Goal: Task Accomplishment & Management: Complete application form

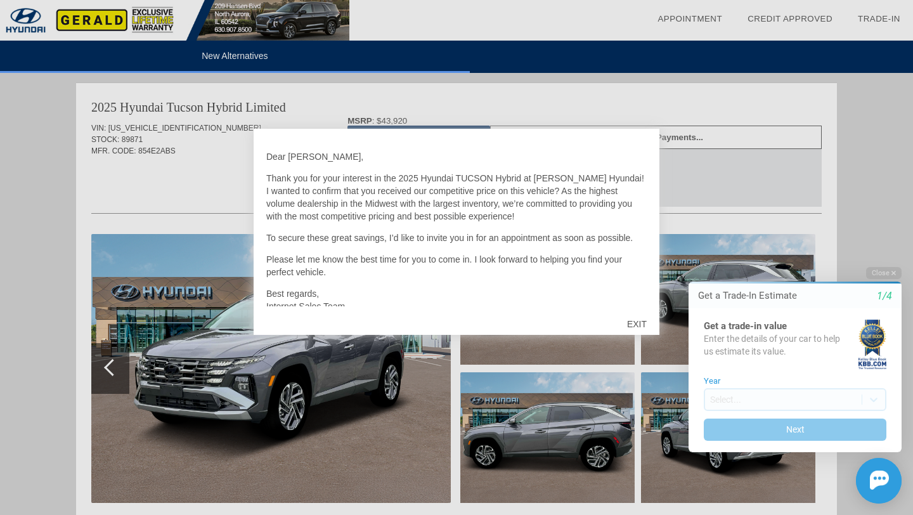
click at [635, 323] on div "EXIT" at bounding box center [636, 324] width 45 height 38
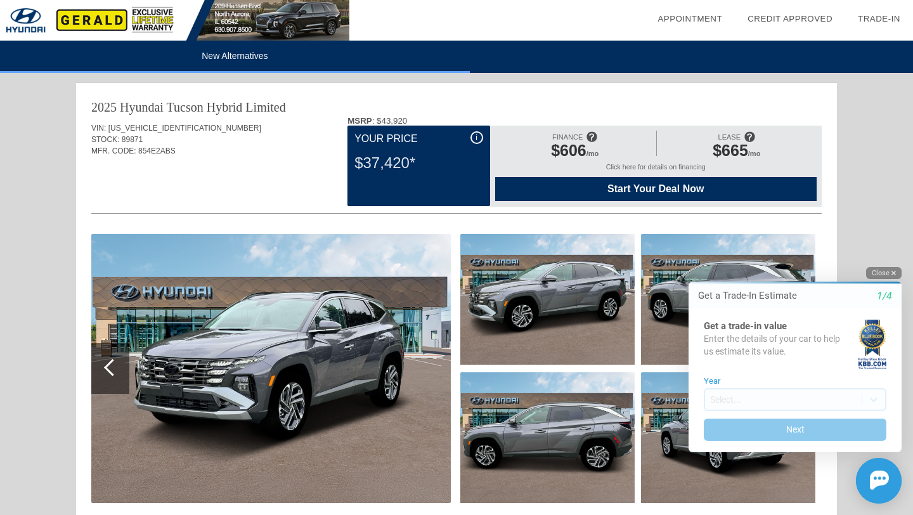
click at [880, 271] on button "Close" at bounding box center [884, 273] width 36 height 12
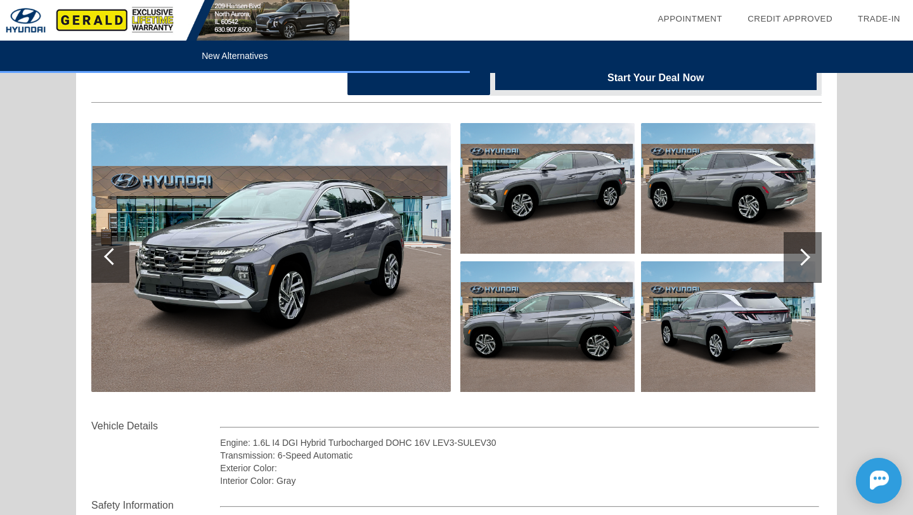
scroll to position [88, 0]
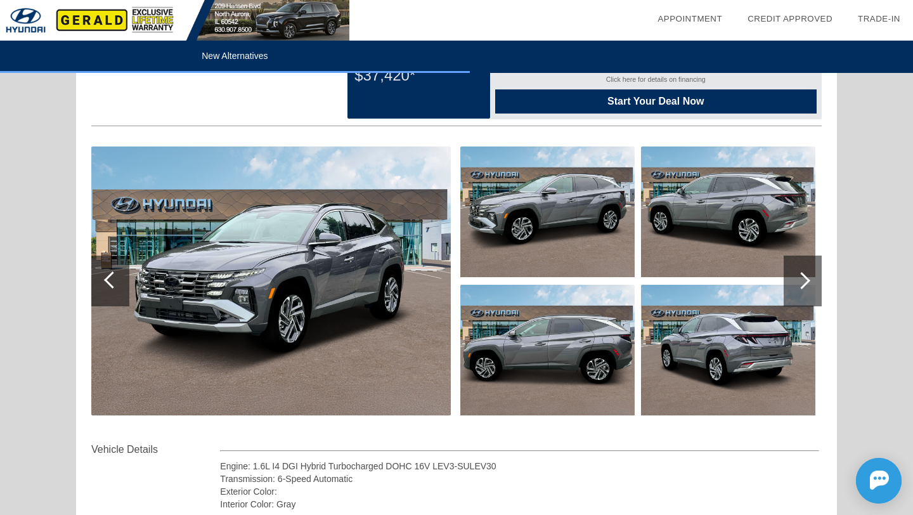
click at [814, 287] on div at bounding box center [803, 281] width 38 height 51
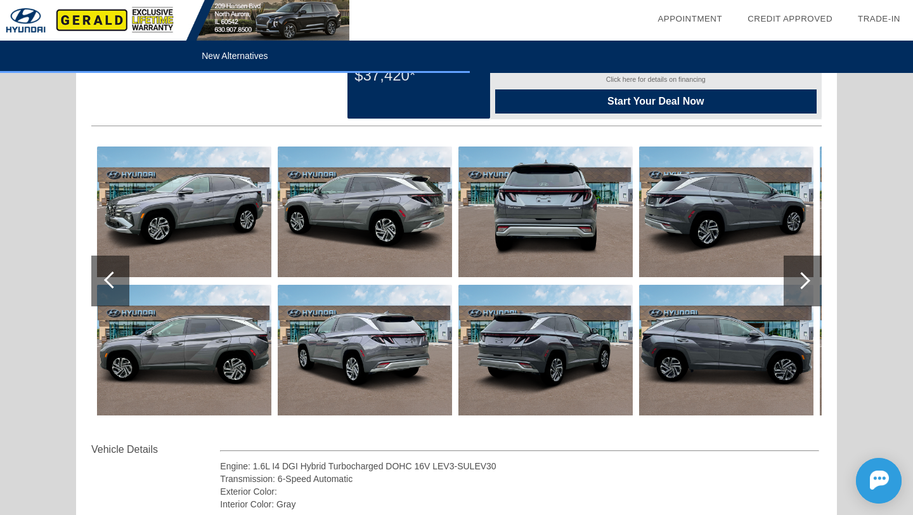
click at [814, 287] on div at bounding box center [803, 281] width 38 height 51
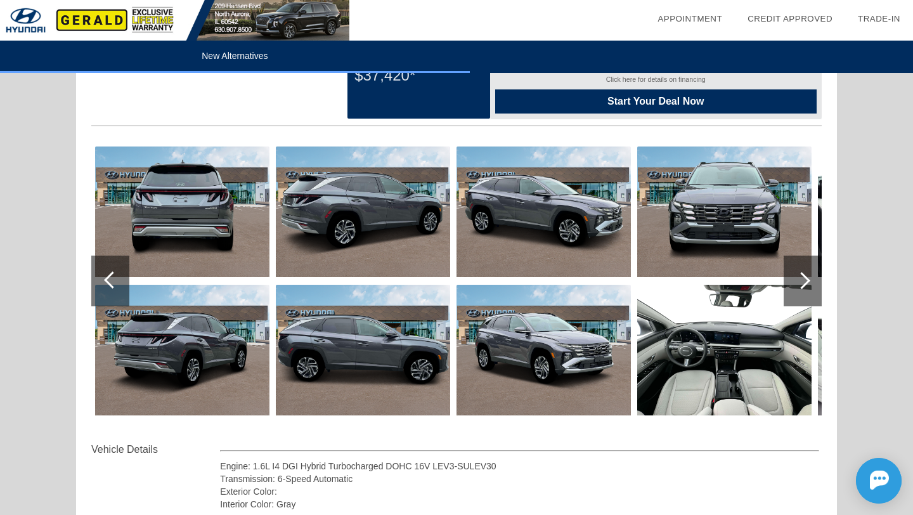
click at [814, 285] on div at bounding box center [803, 281] width 38 height 51
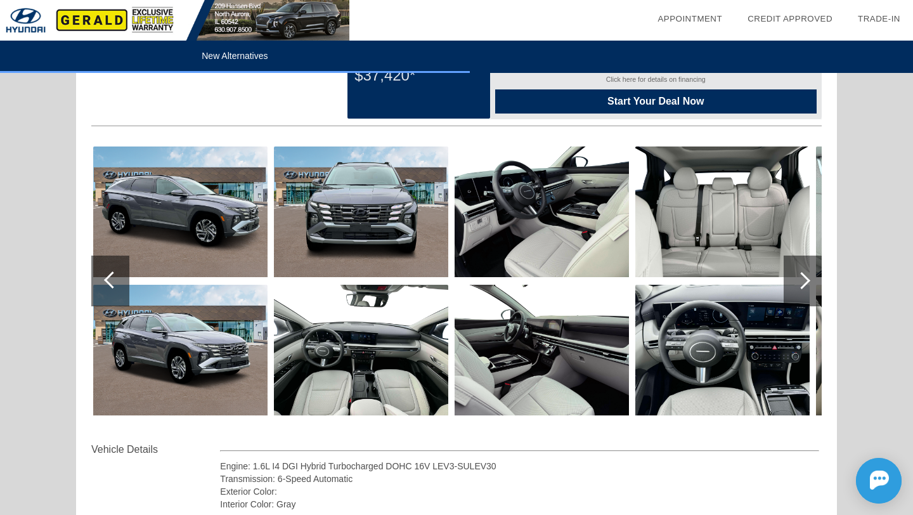
click at [366, 342] on img at bounding box center [361, 350] width 174 height 131
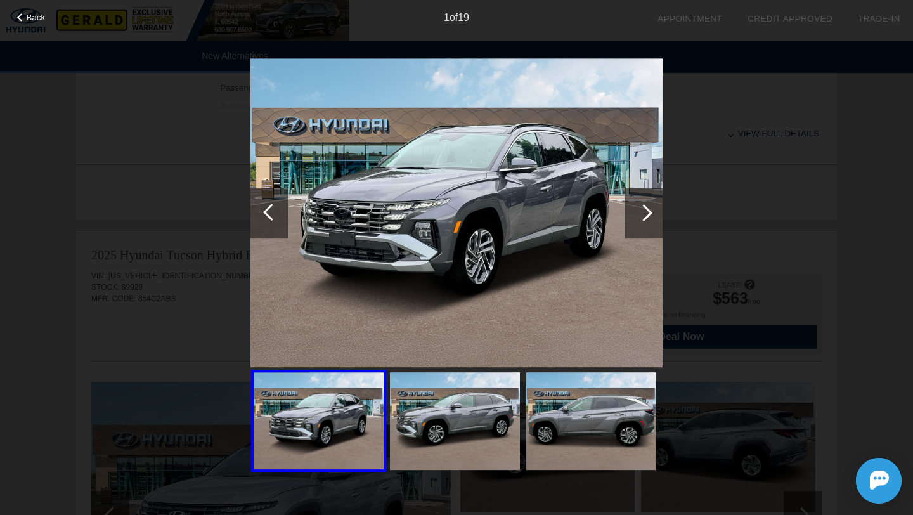
scroll to position [737, 0]
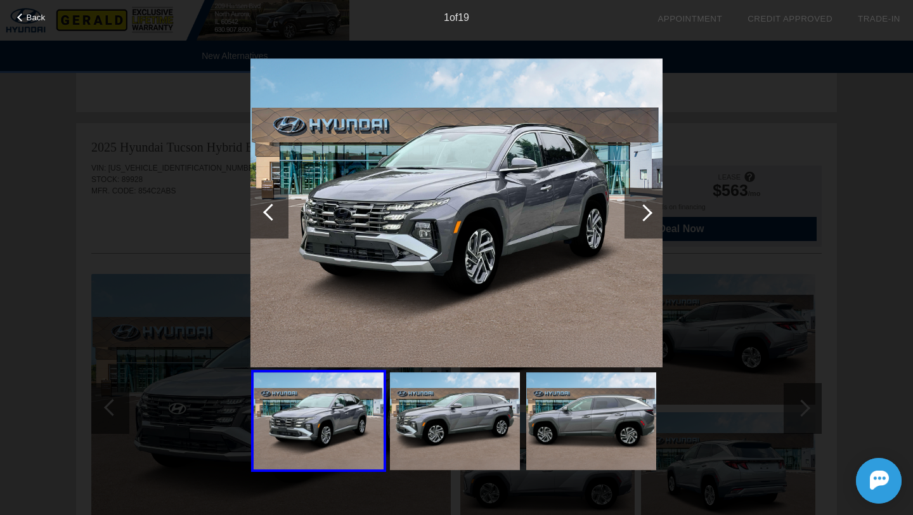
click at [639, 223] on div at bounding box center [644, 213] width 38 height 51
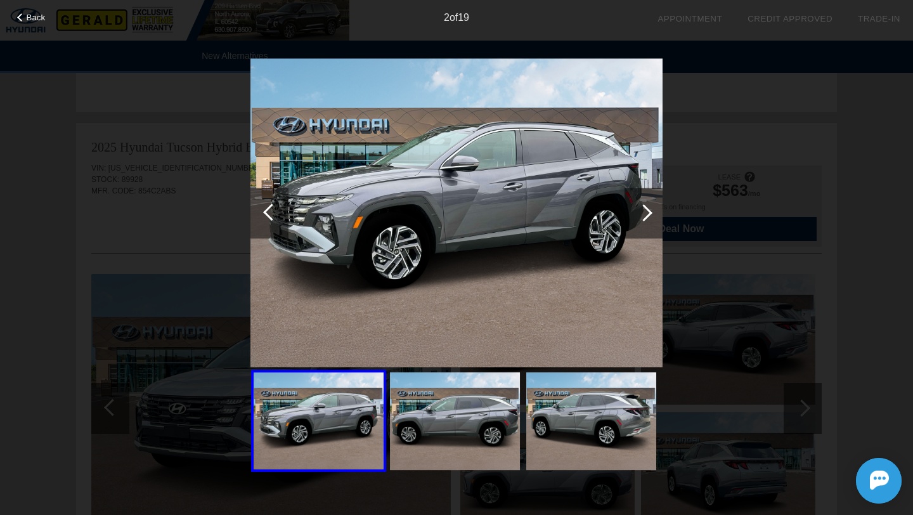
click at [639, 223] on div at bounding box center [644, 213] width 38 height 51
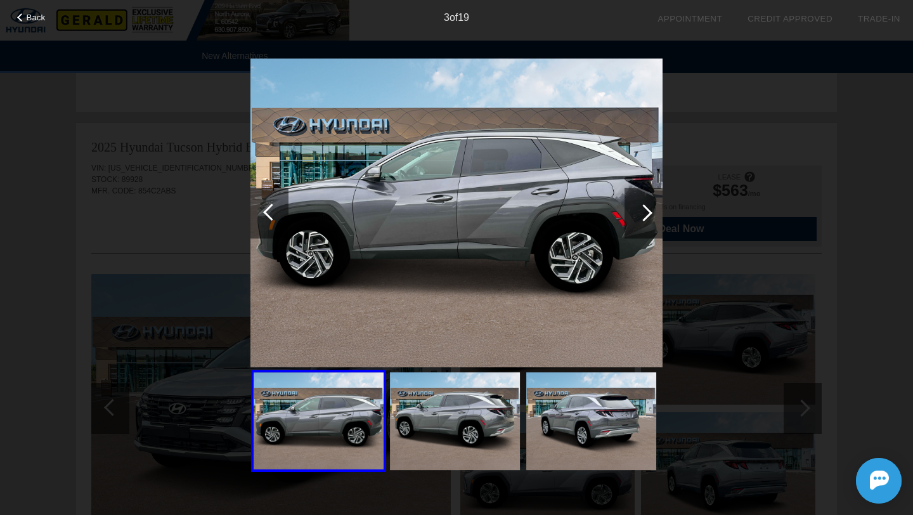
click at [639, 223] on div at bounding box center [644, 213] width 38 height 51
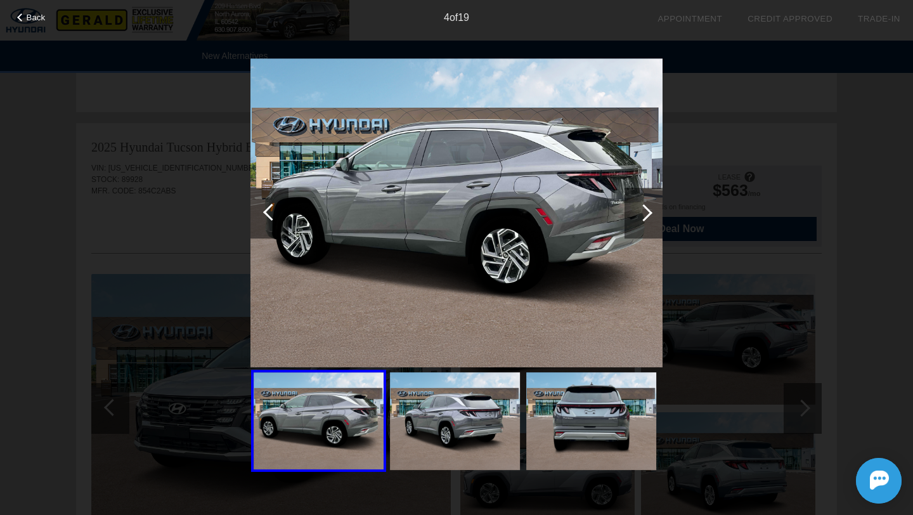
click at [639, 223] on div at bounding box center [644, 213] width 38 height 51
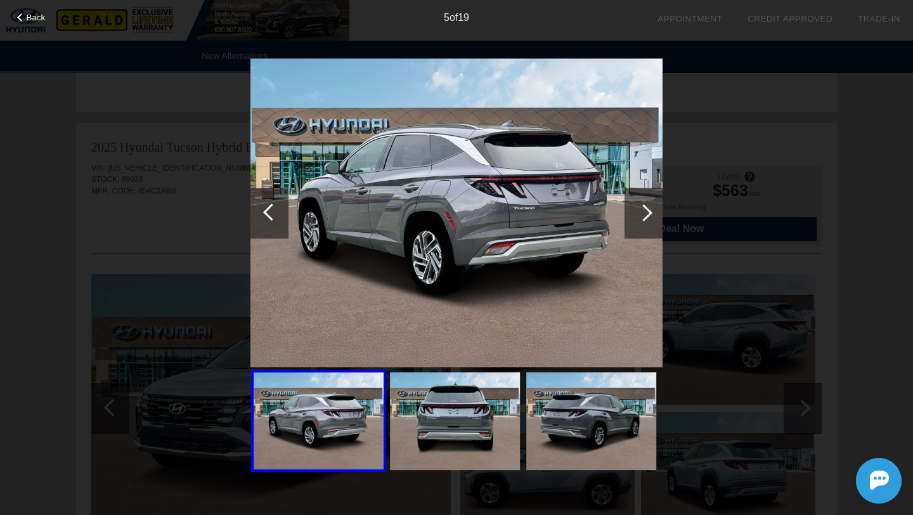
click at [639, 223] on div at bounding box center [644, 213] width 38 height 51
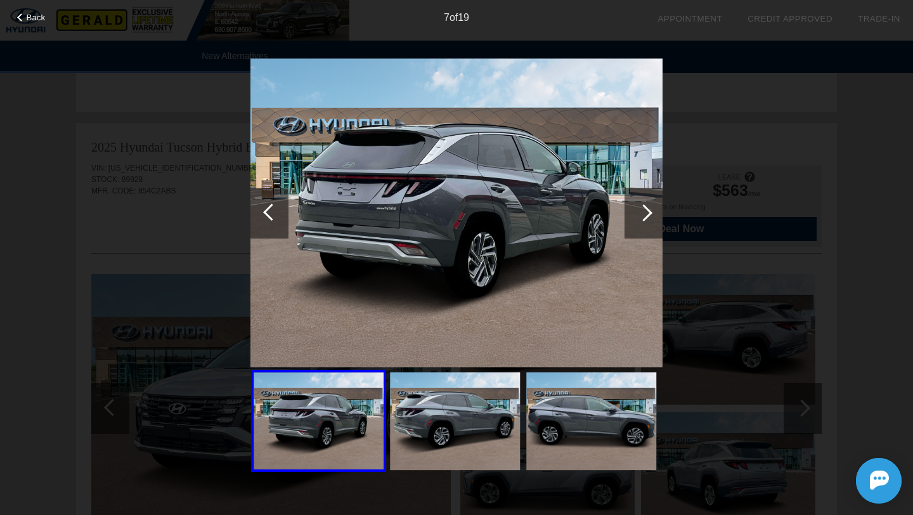
click at [639, 223] on div at bounding box center [644, 213] width 38 height 51
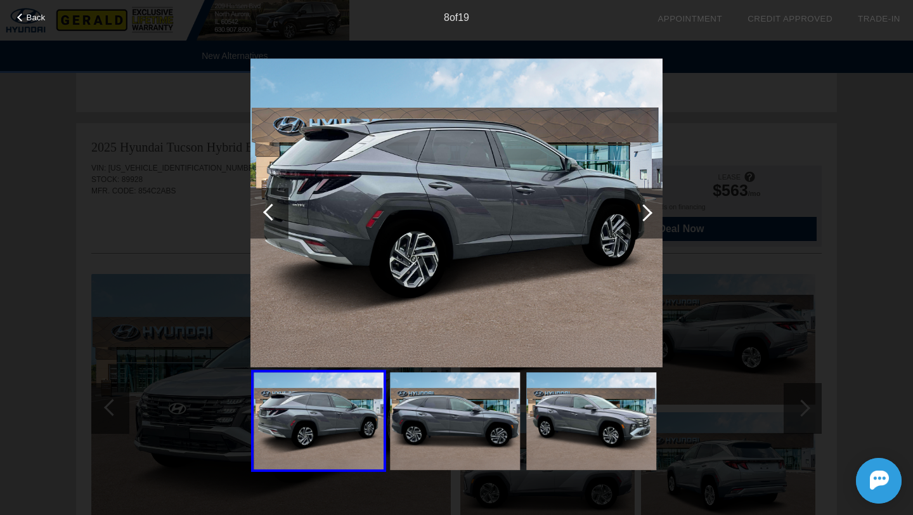
click at [639, 223] on div at bounding box center [644, 213] width 38 height 51
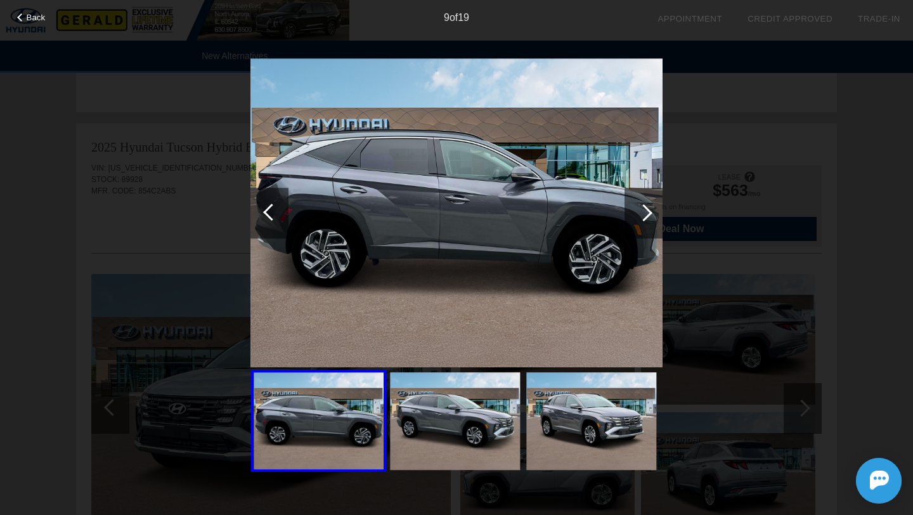
click at [639, 223] on div at bounding box center [644, 213] width 38 height 51
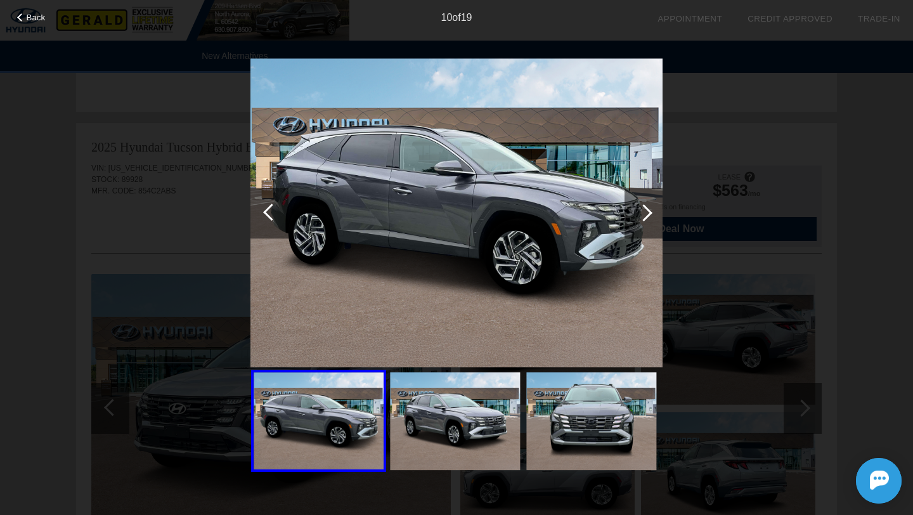
click at [639, 223] on div at bounding box center [644, 213] width 38 height 51
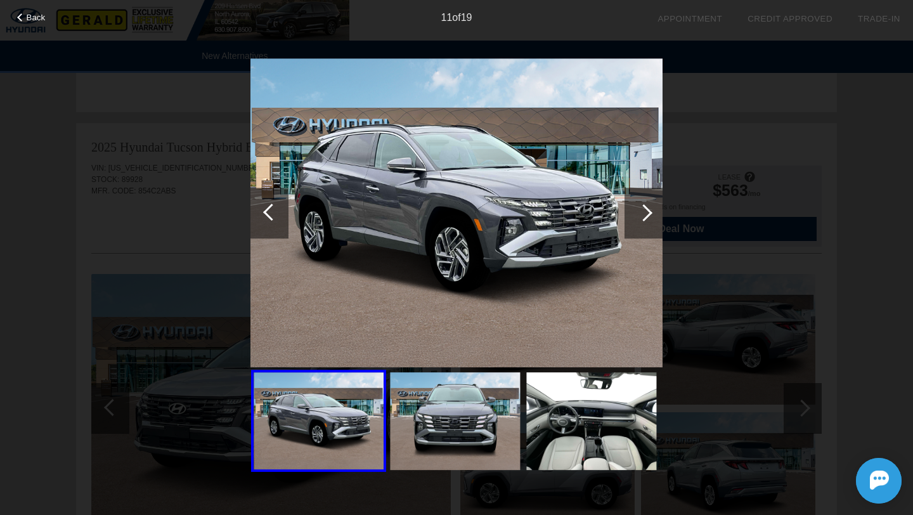
click at [639, 223] on div at bounding box center [644, 213] width 38 height 51
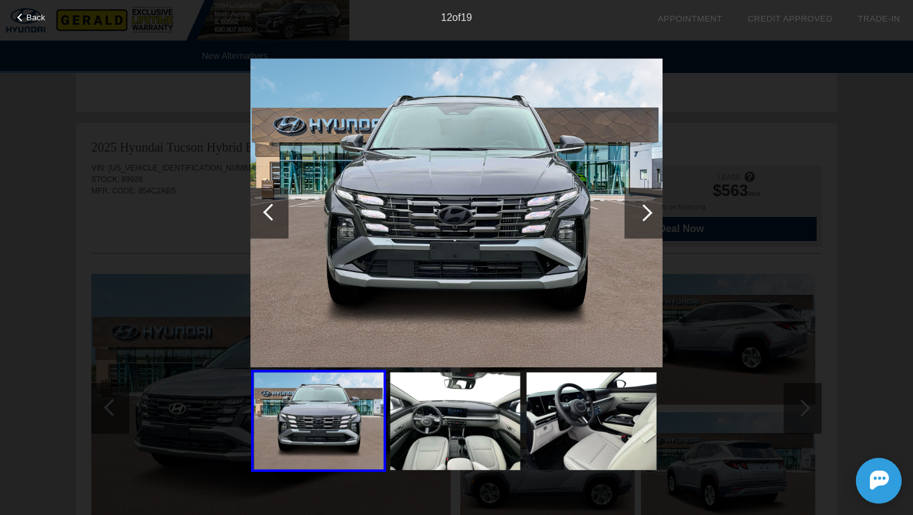
click at [642, 233] on div at bounding box center [644, 213] width 38 height 51
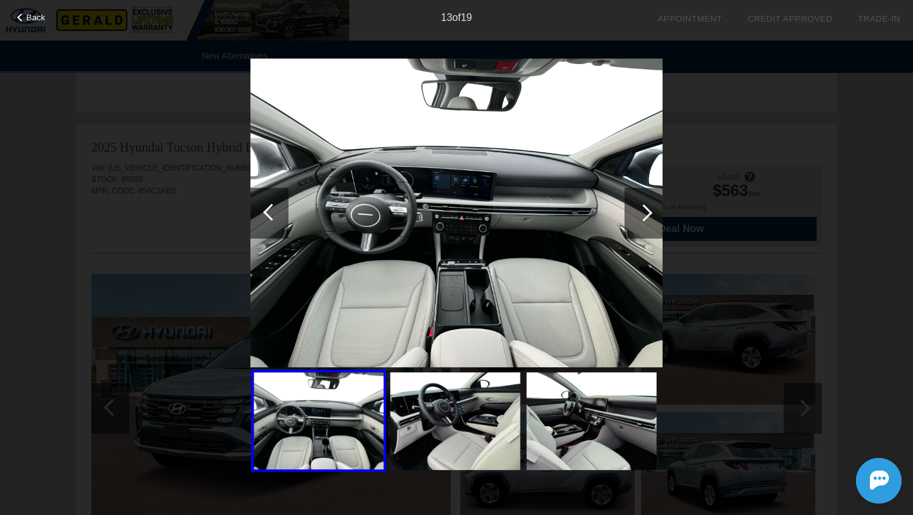
click at [642, 233] on div at bounding box center [644, 213] width 38 height 51
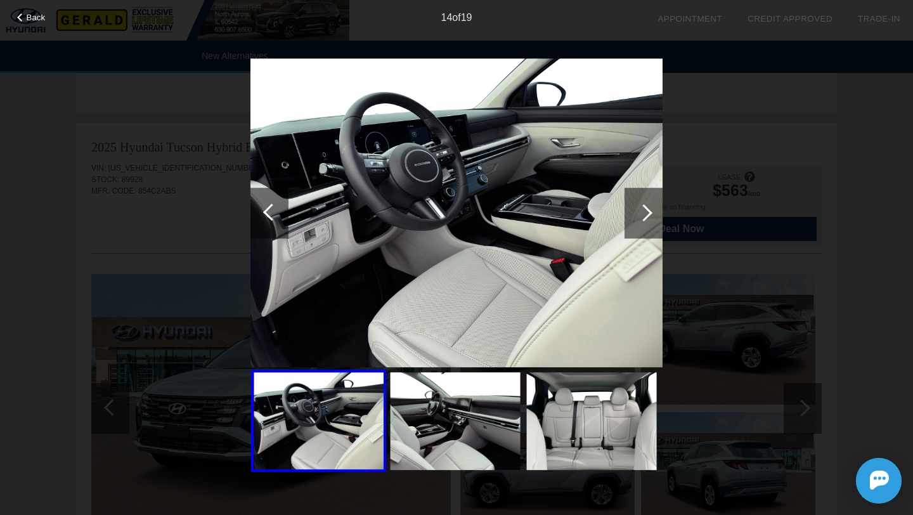
click at [644, 228] on div at bounding box center [644, 213] width 38 height 51
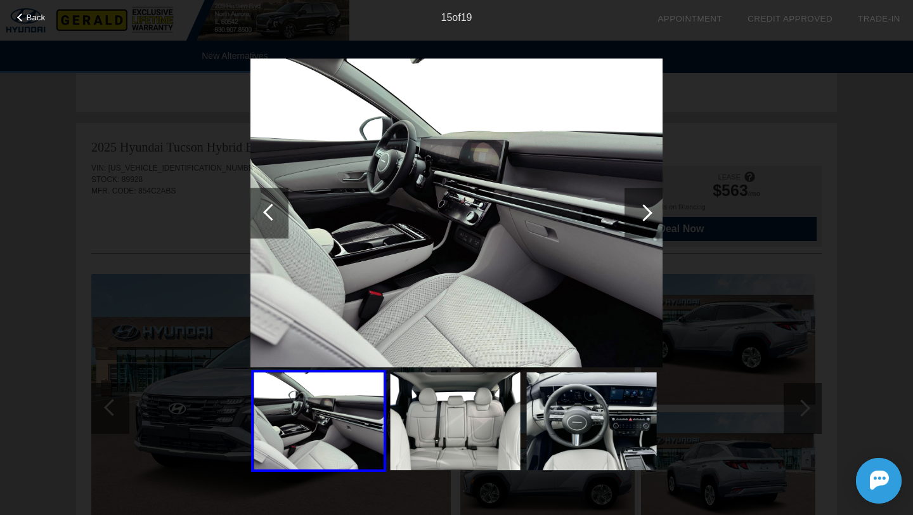
click at [649, 213] on div at bounding box center [643, 212] width 17 height 17
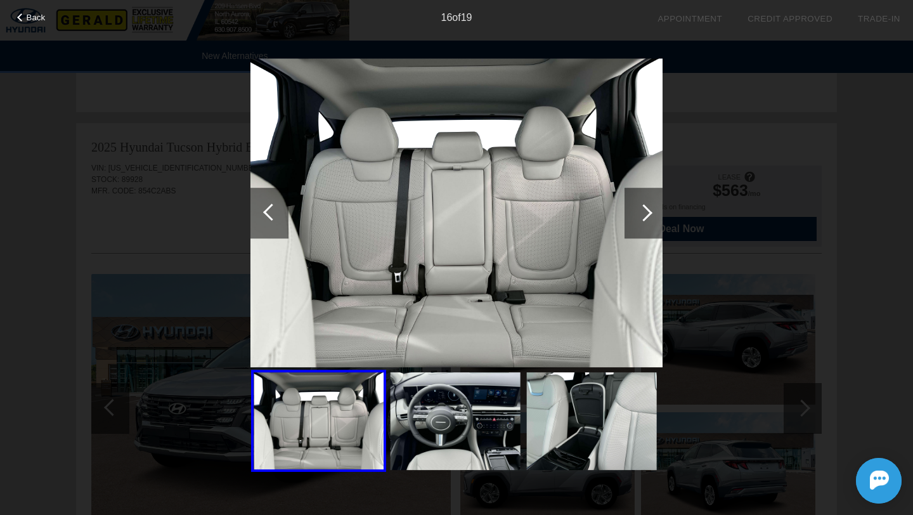
click at [649, 213] on div at bounding box center [643, 212] width 17 height 17
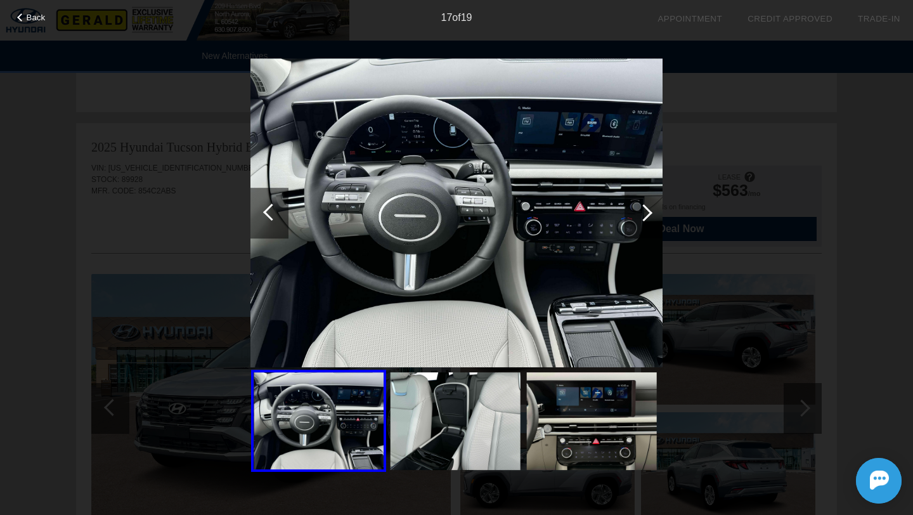
click at [649, 213] on div at bounding box center [643, 212] width 17 height 17
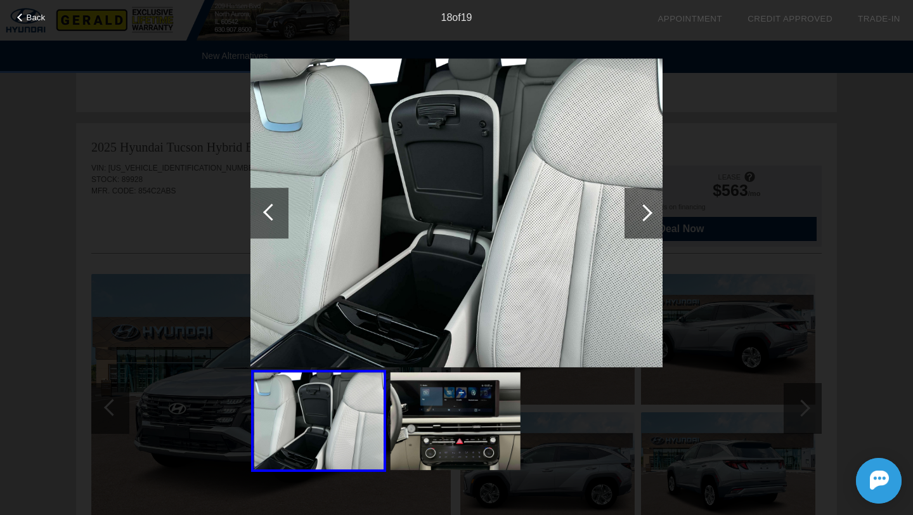
click at [649, 213] on div at bounding box center [643, 212] width 17 height 17
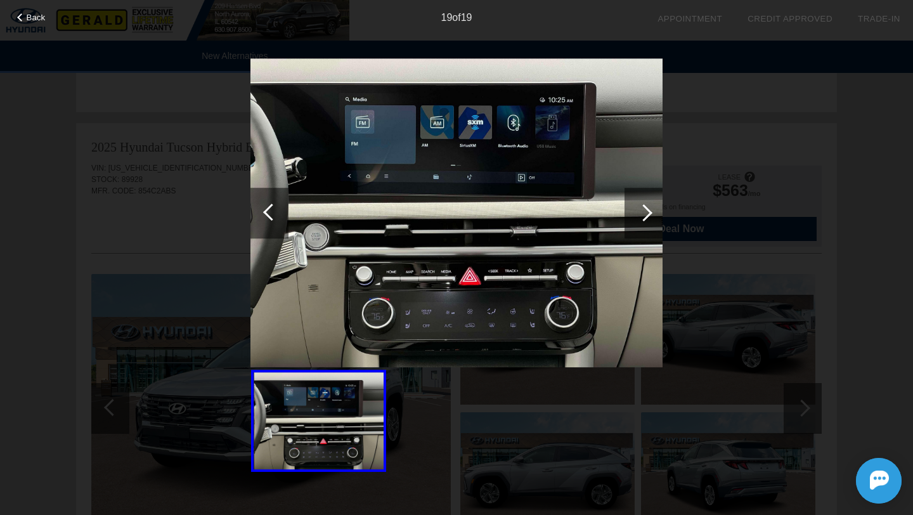
click at [649, 214] on div at bounding box center [643, 212] width 17 height 17
click at [642, 221] on div at bounding box center [644, 213] width 38 height 51
click at [756, 200] on div "Back 19 of 19" at bounding box center [456, 257] width 913 height 515
click at [264, 202] on div at bounding box center [269, 213] width 38 height 51
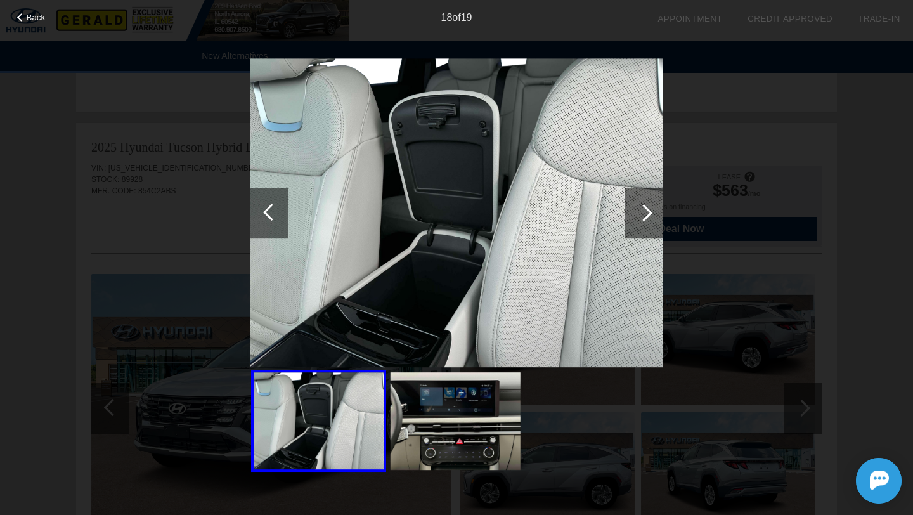
click at [264, 202] on div at bounding box center [269, 213] width 38 height 51
